Goal: Transaction & Acquisition: Purchase product/service

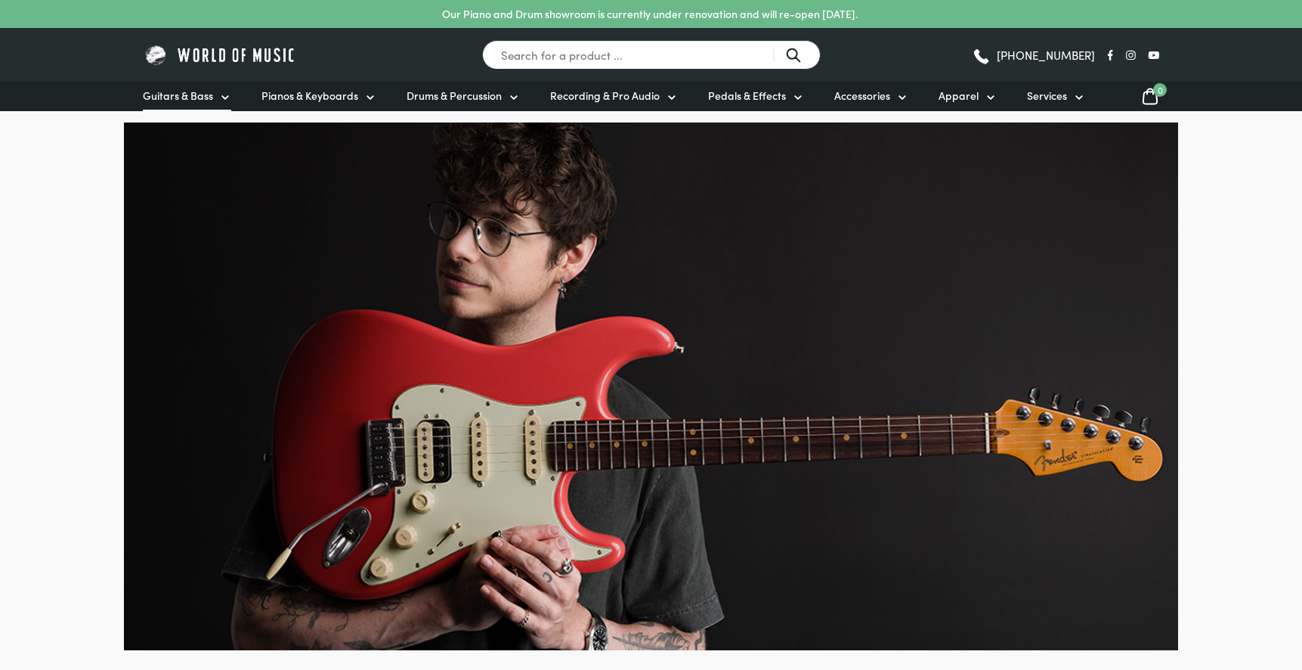
click at [192, 95] on span "Guitars & Bass" at bounding box center [178, 96] width 70 height 16
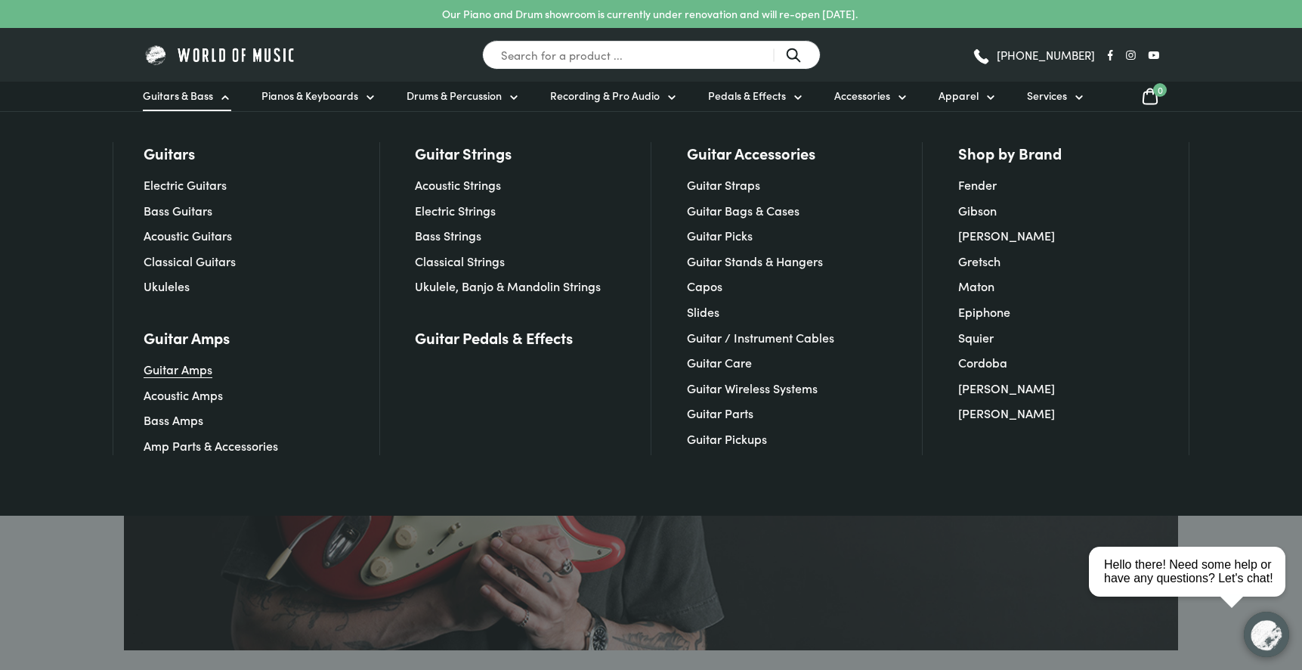
click at [198, 367] on link "Guitar Amps" at bounding box center [178, 369] width 69 height 17
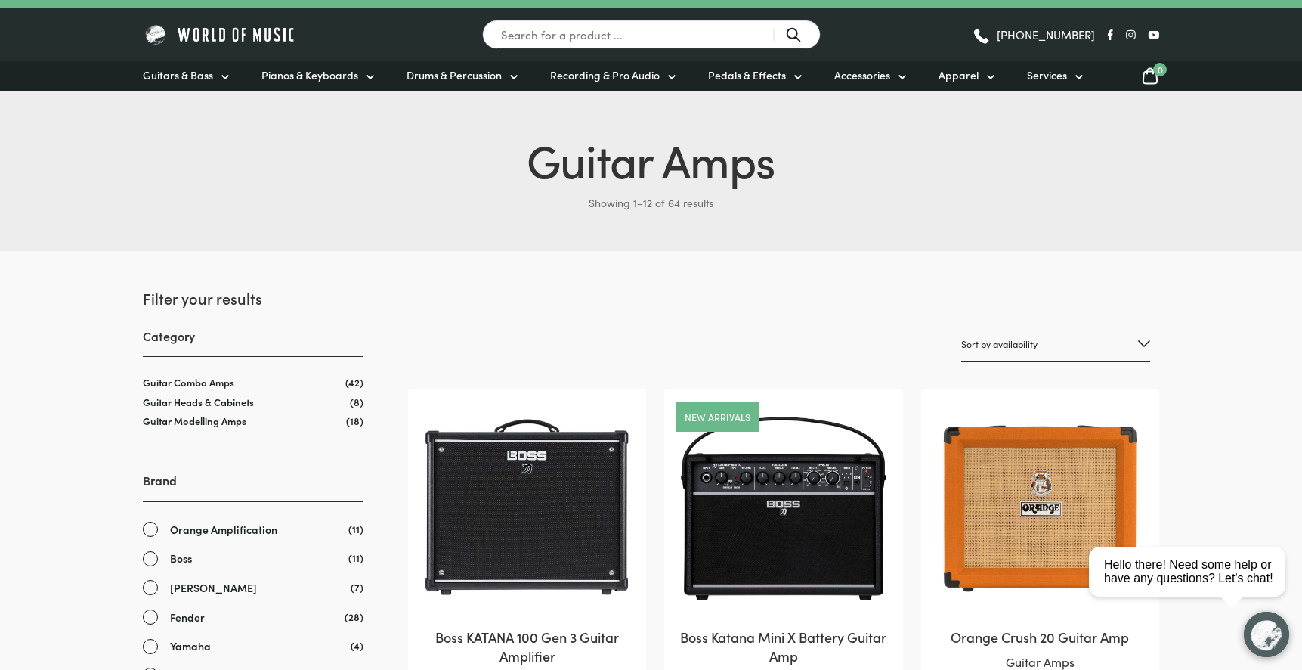
scroll to position [178, 0]
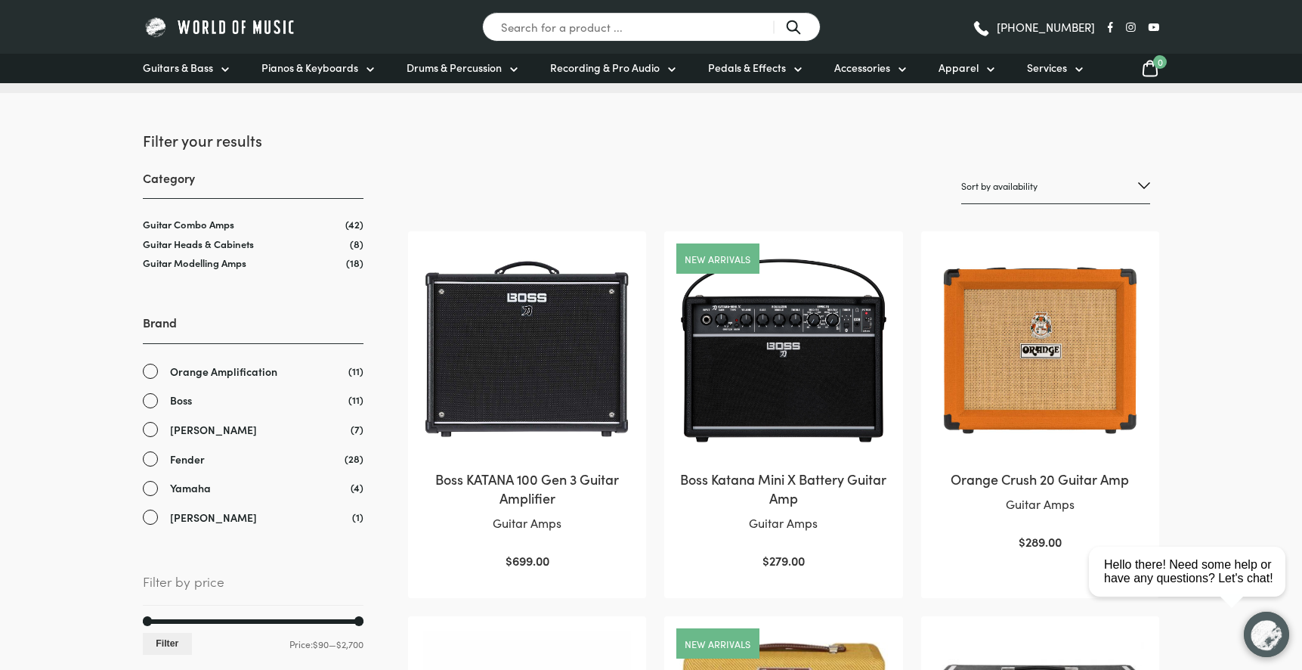
click at [153, 454] on link "Fender" at bounding box center [253, 459] width 221 height 17
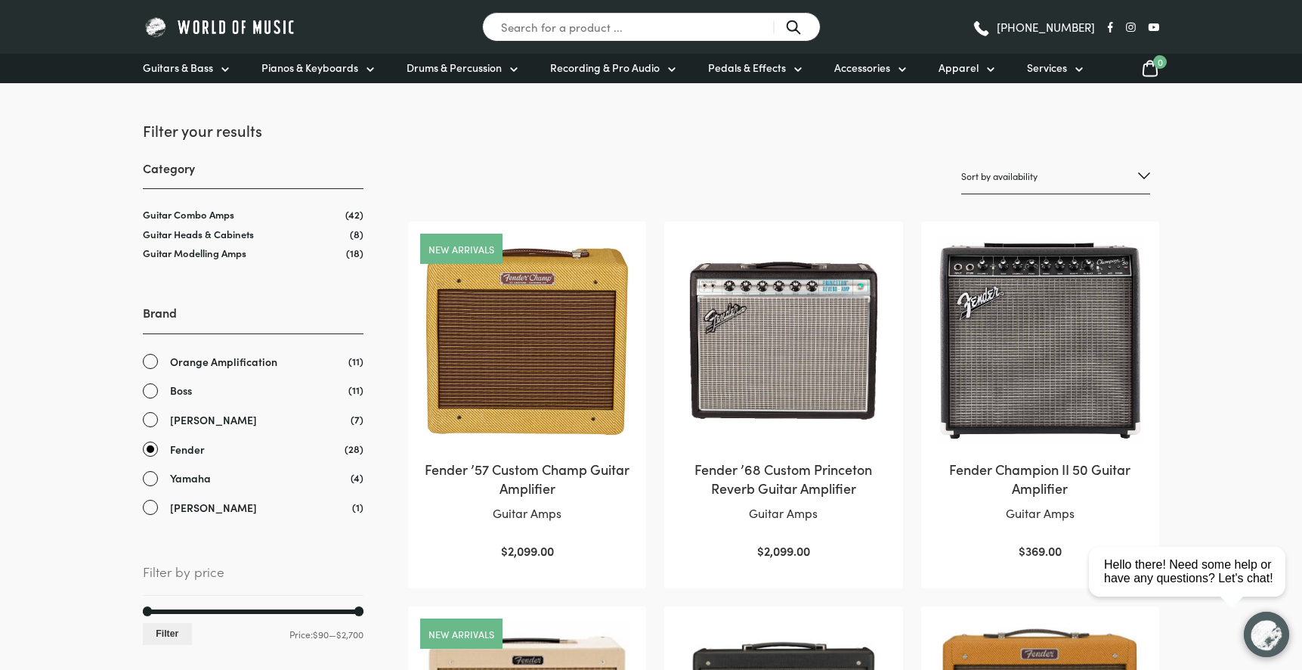
scroll to position [206, 0]
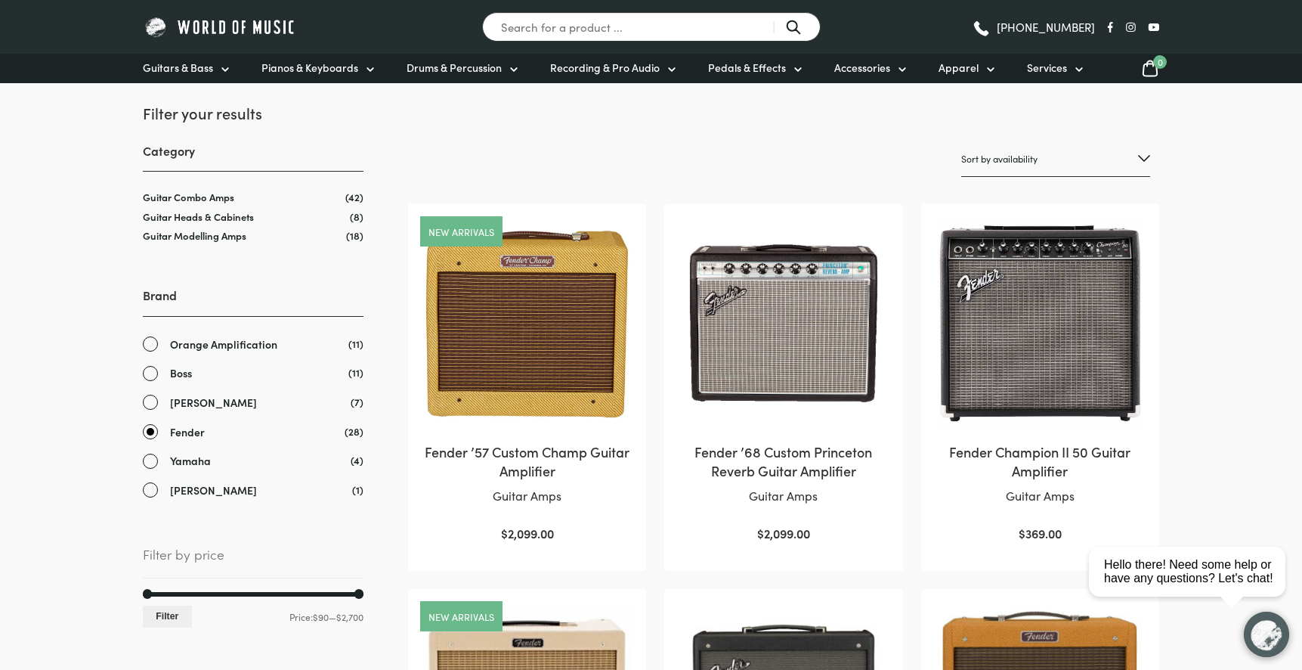
click at [1045, 308] on img at bounding box center [1041, 323] width 208 height 208
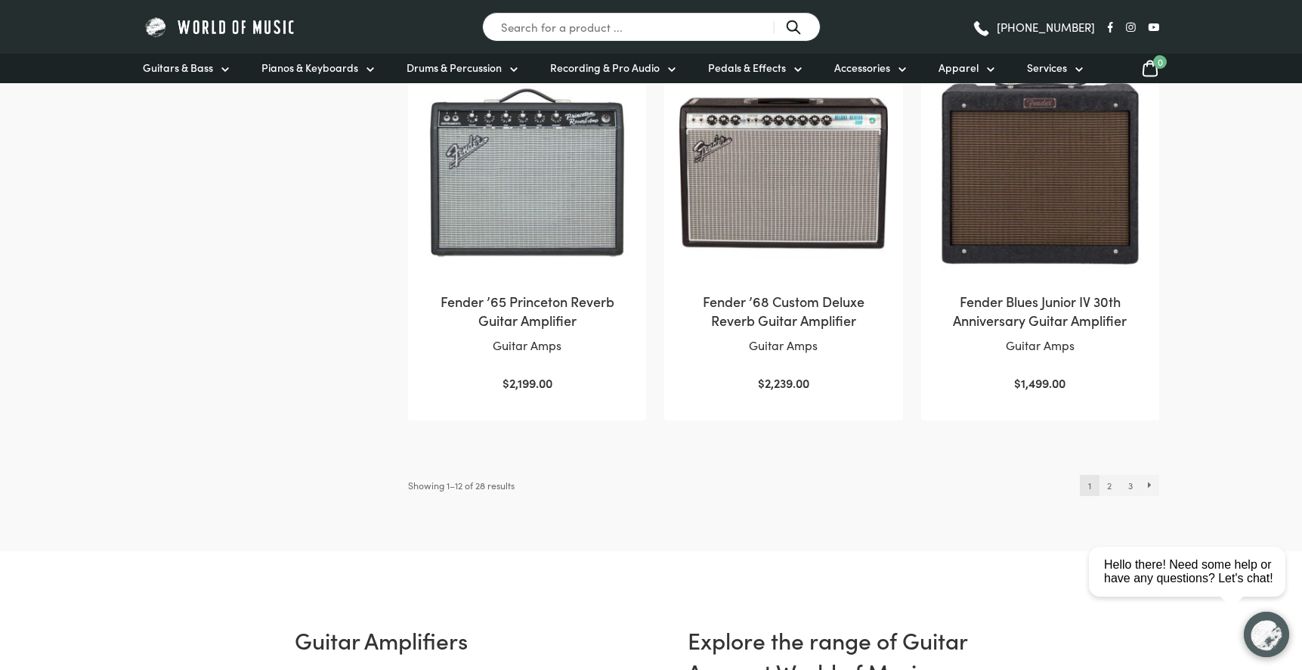
scroll to position [1528, 0]
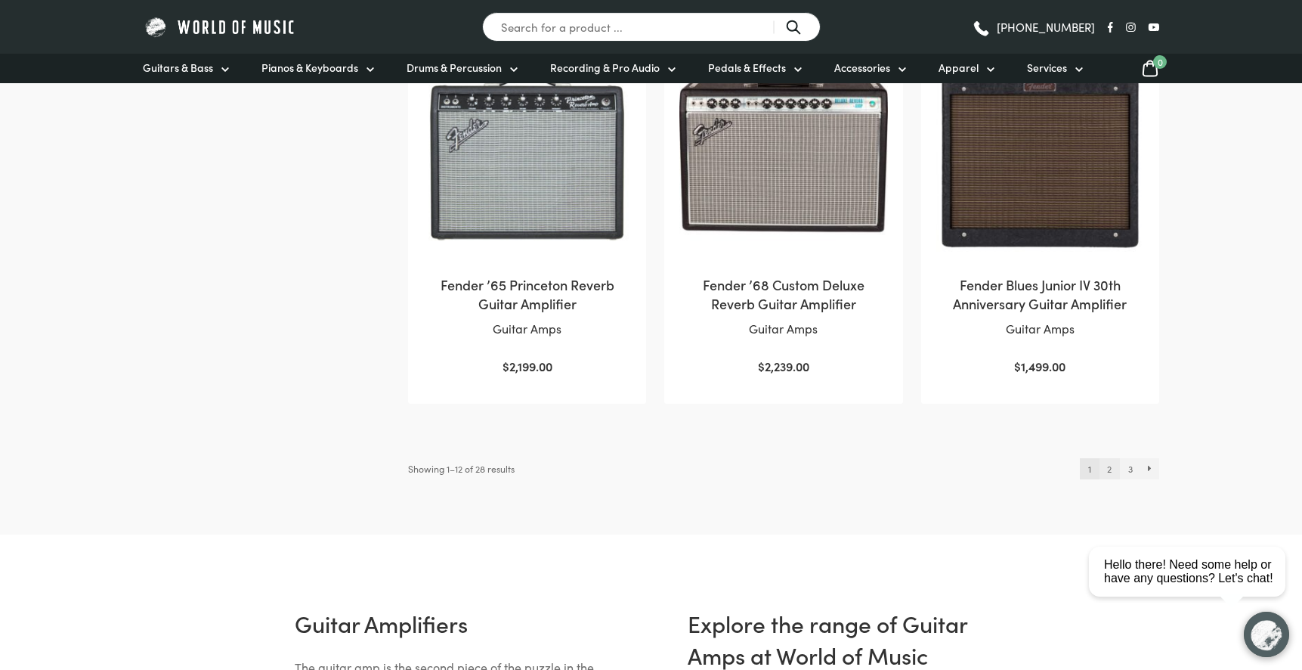
click at [1111, 460] on link "2" at bounding box center [1110, 468] width 20 height 21
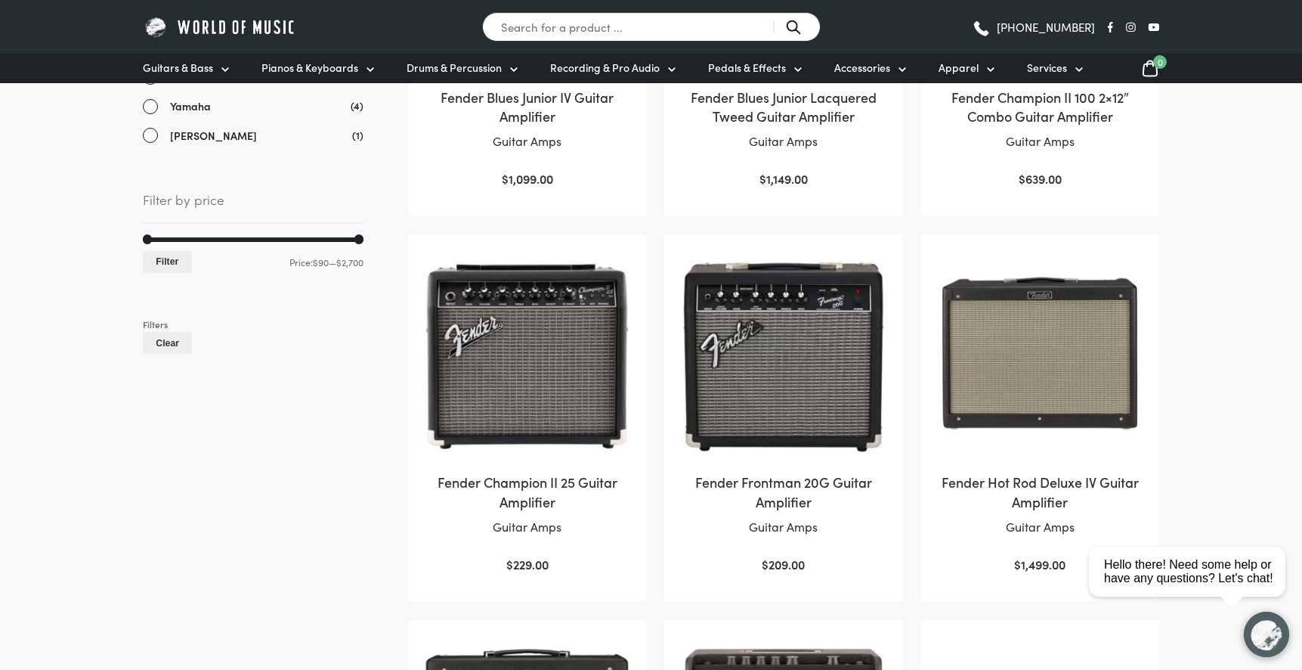
scroll to position [577, 0]
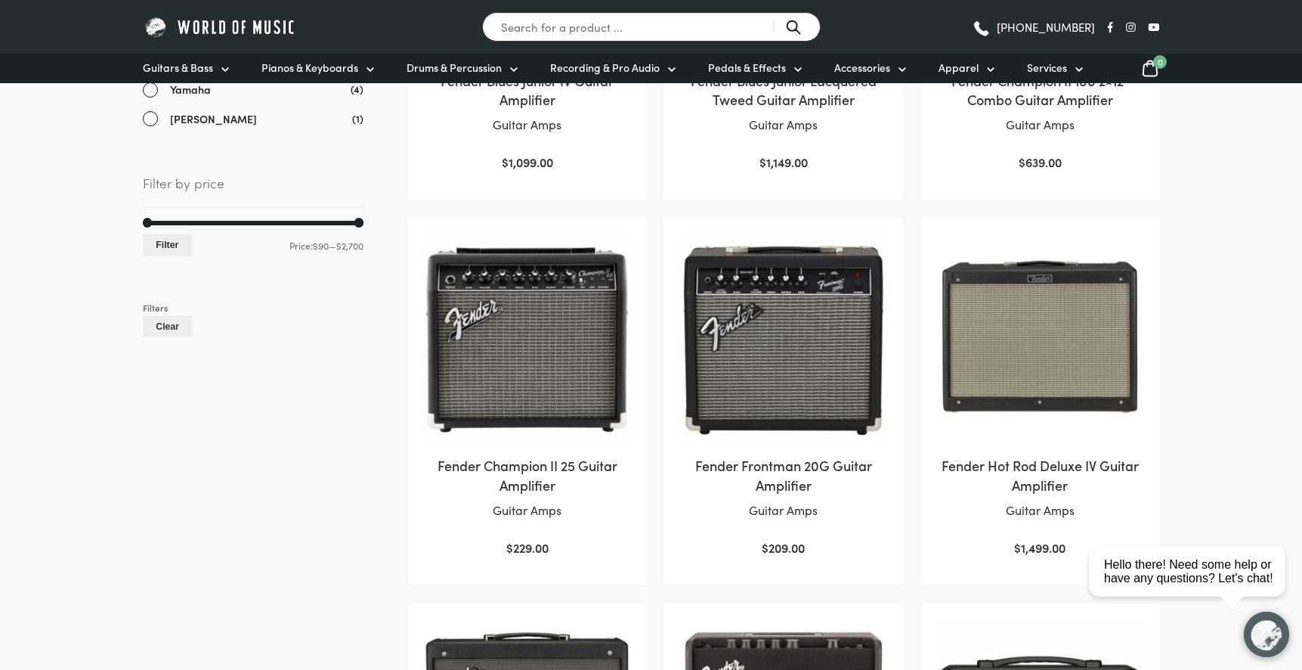
click at [531, 349] on img at bounding box center [527, 337] width 208 height 208
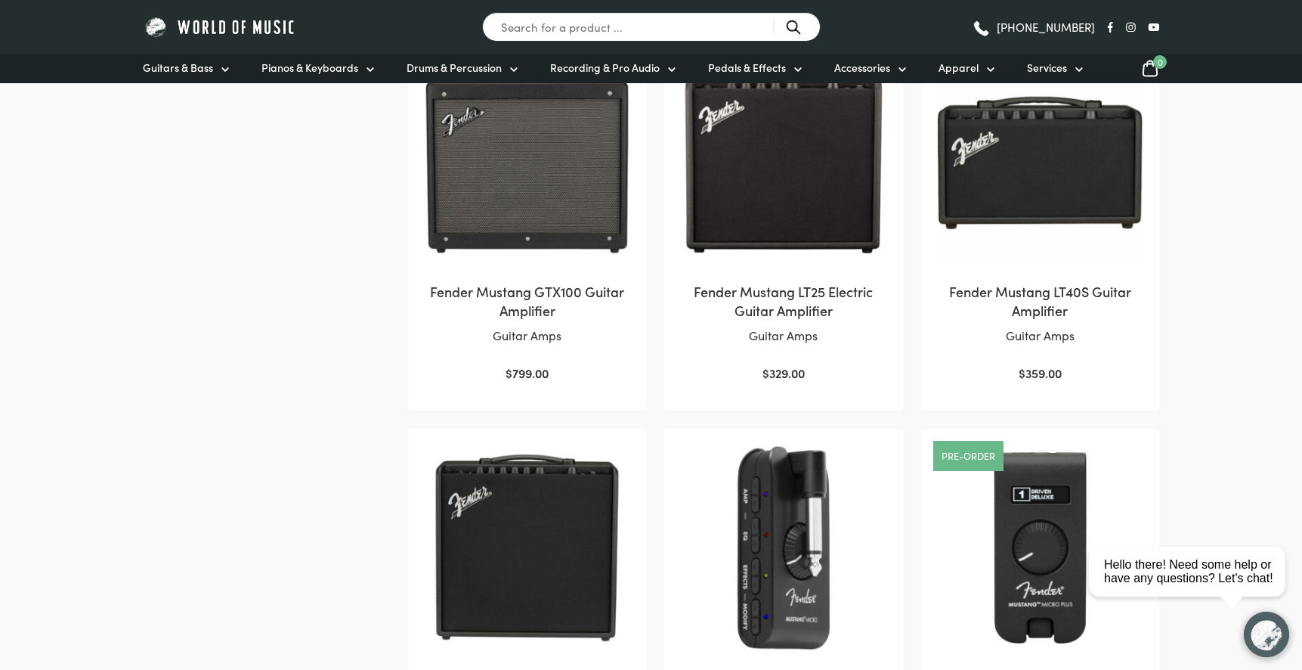
scroll to position [1536, 0]
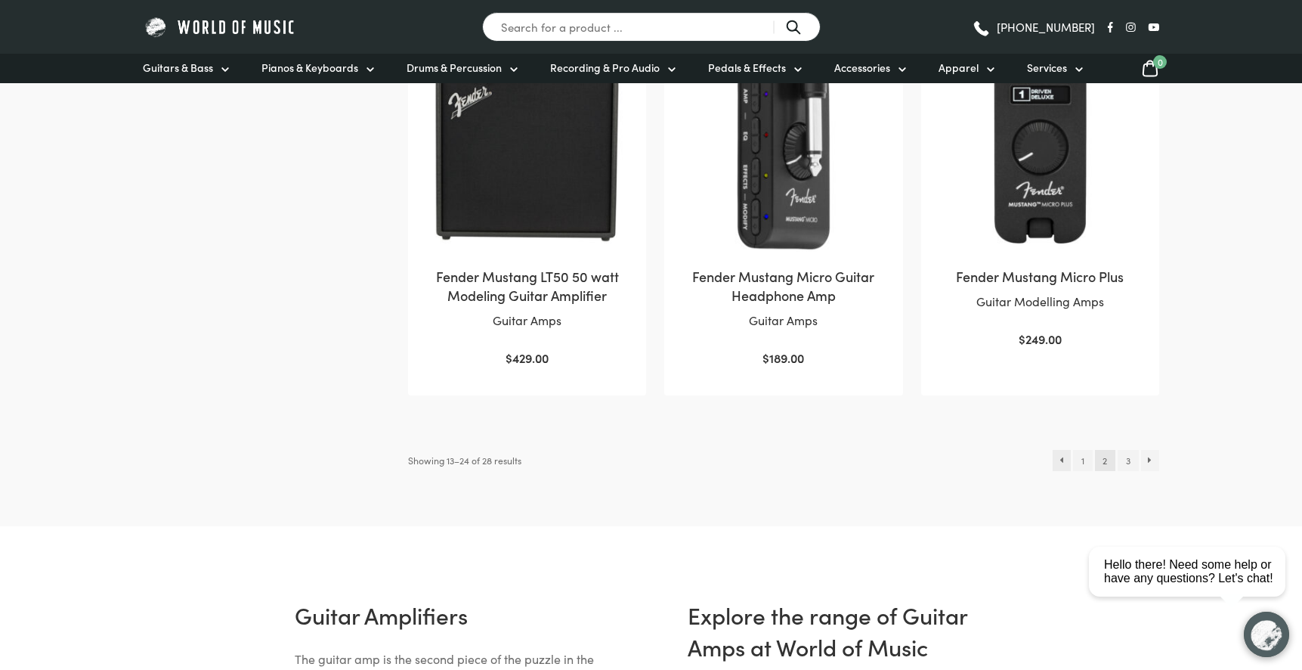
click at [1063, 453] on link "←" at bounding box center [1062, 460] width 19 height 21
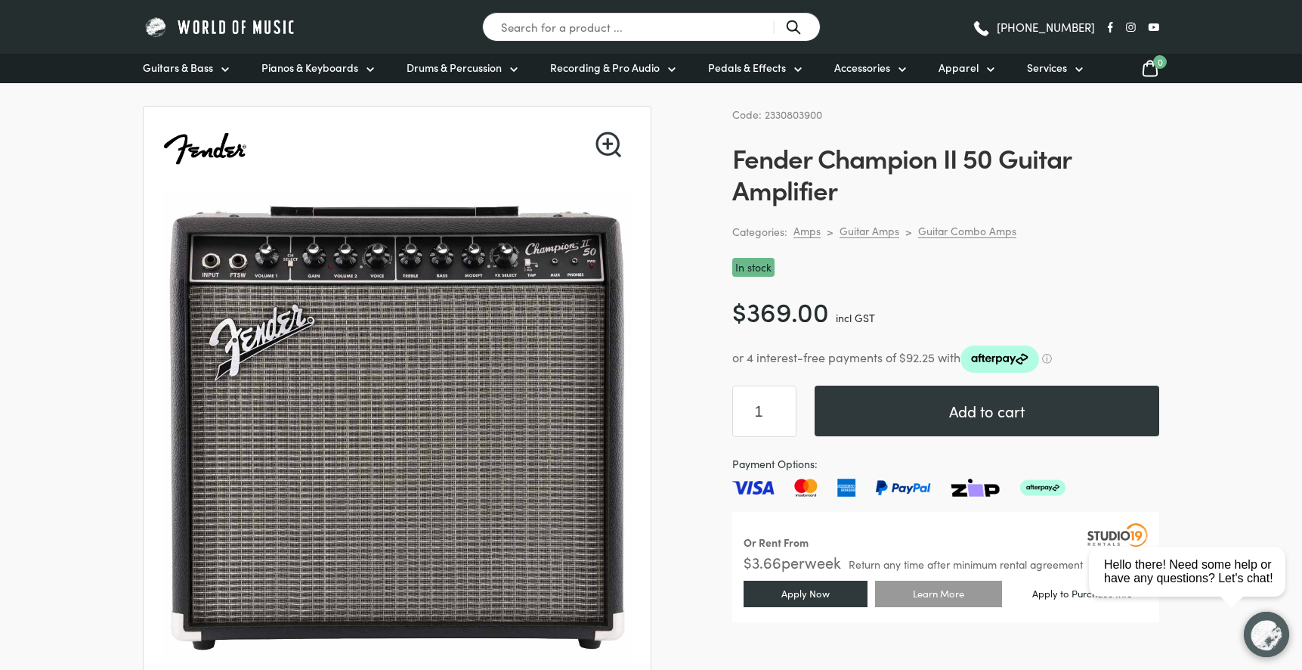
scroll to position [98, 0]
